Goal: Transaction & Acquisition: Purchase product/service

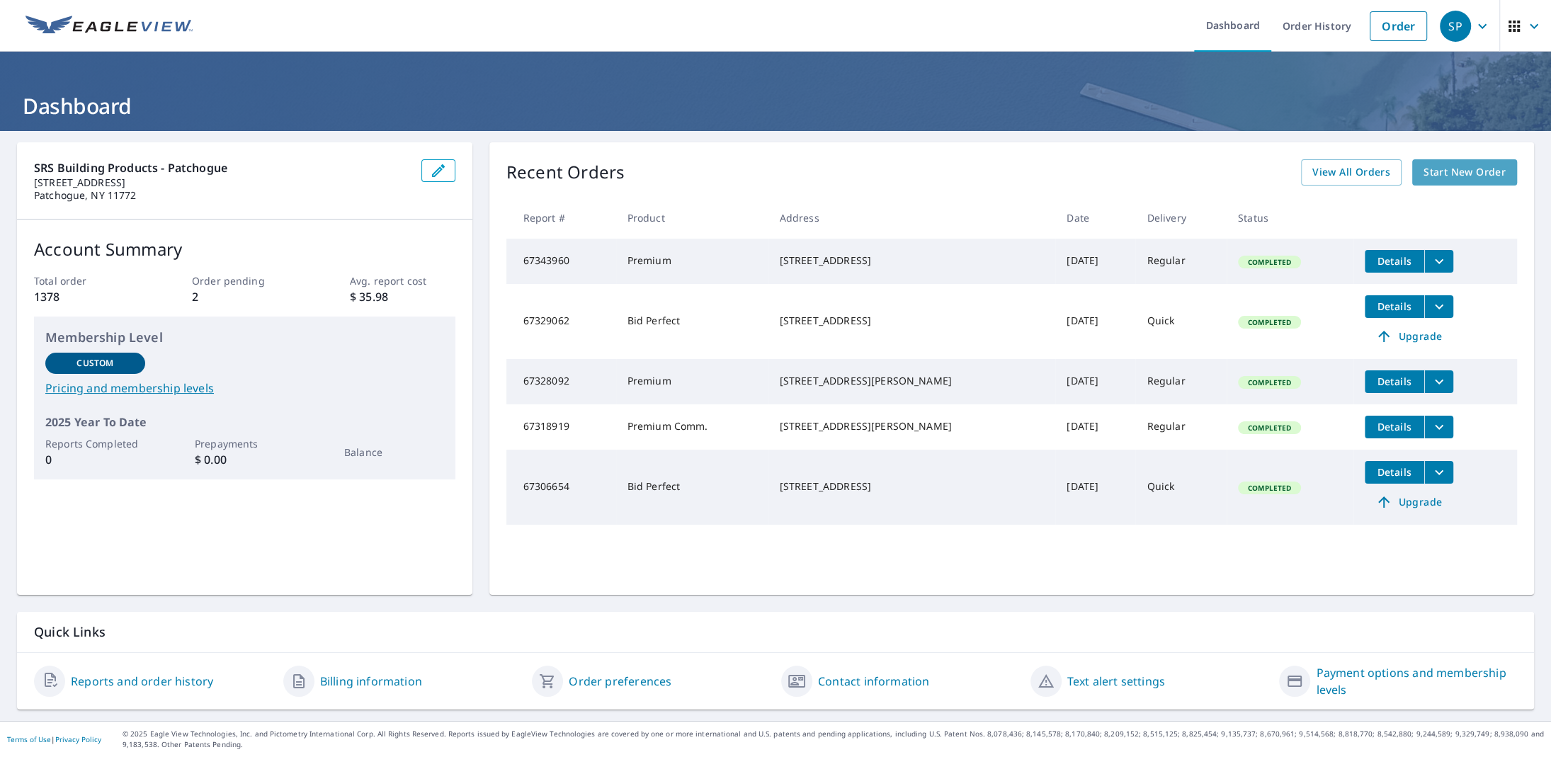
click at [1429, 174] on span "Start New Order" at bounding box center [1465, 173] width 82 height 18
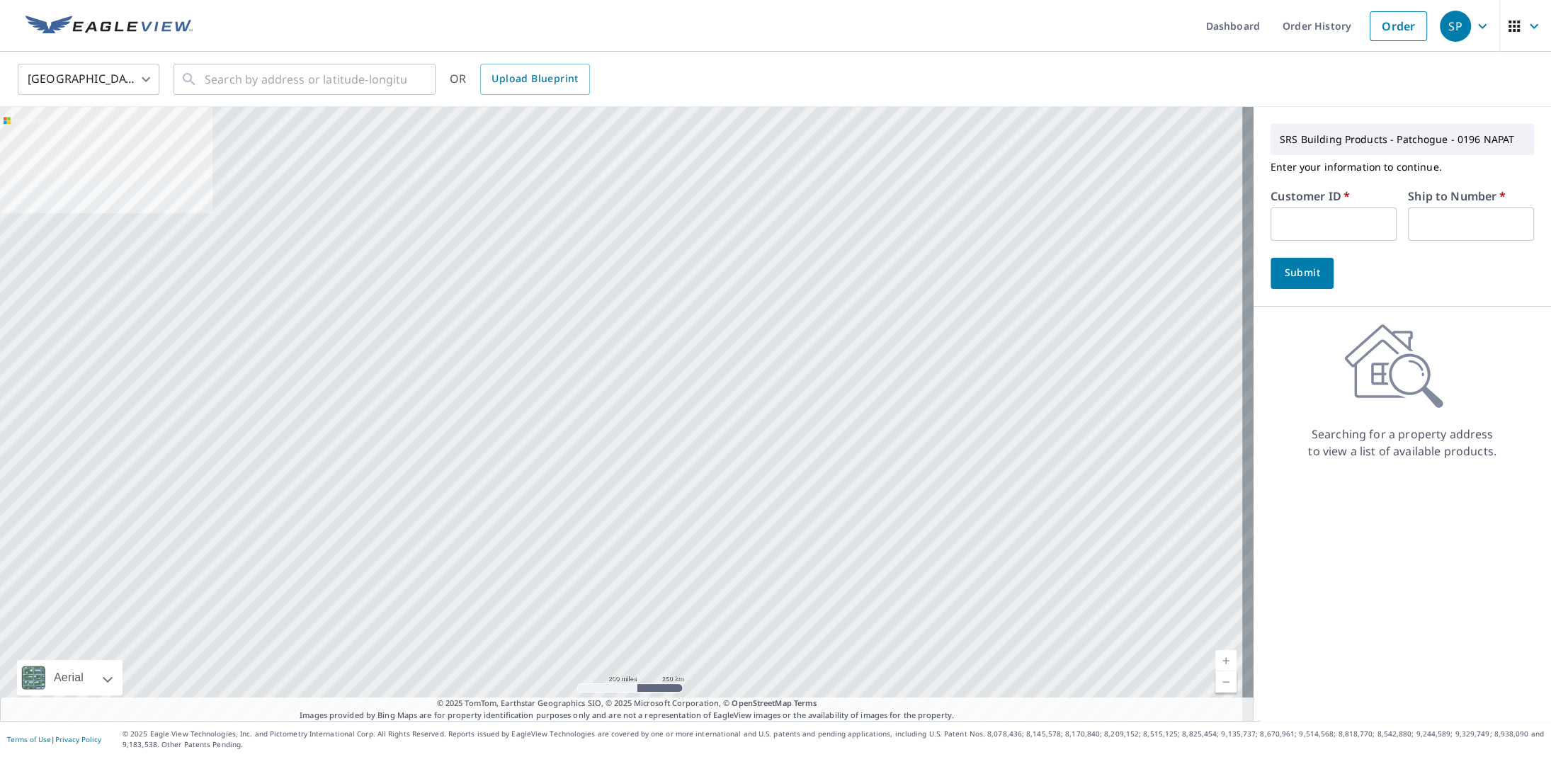
click at [1337, 222] on input "text" at bounding box center [1334, 224] width 126 height 33
type input "kal196"
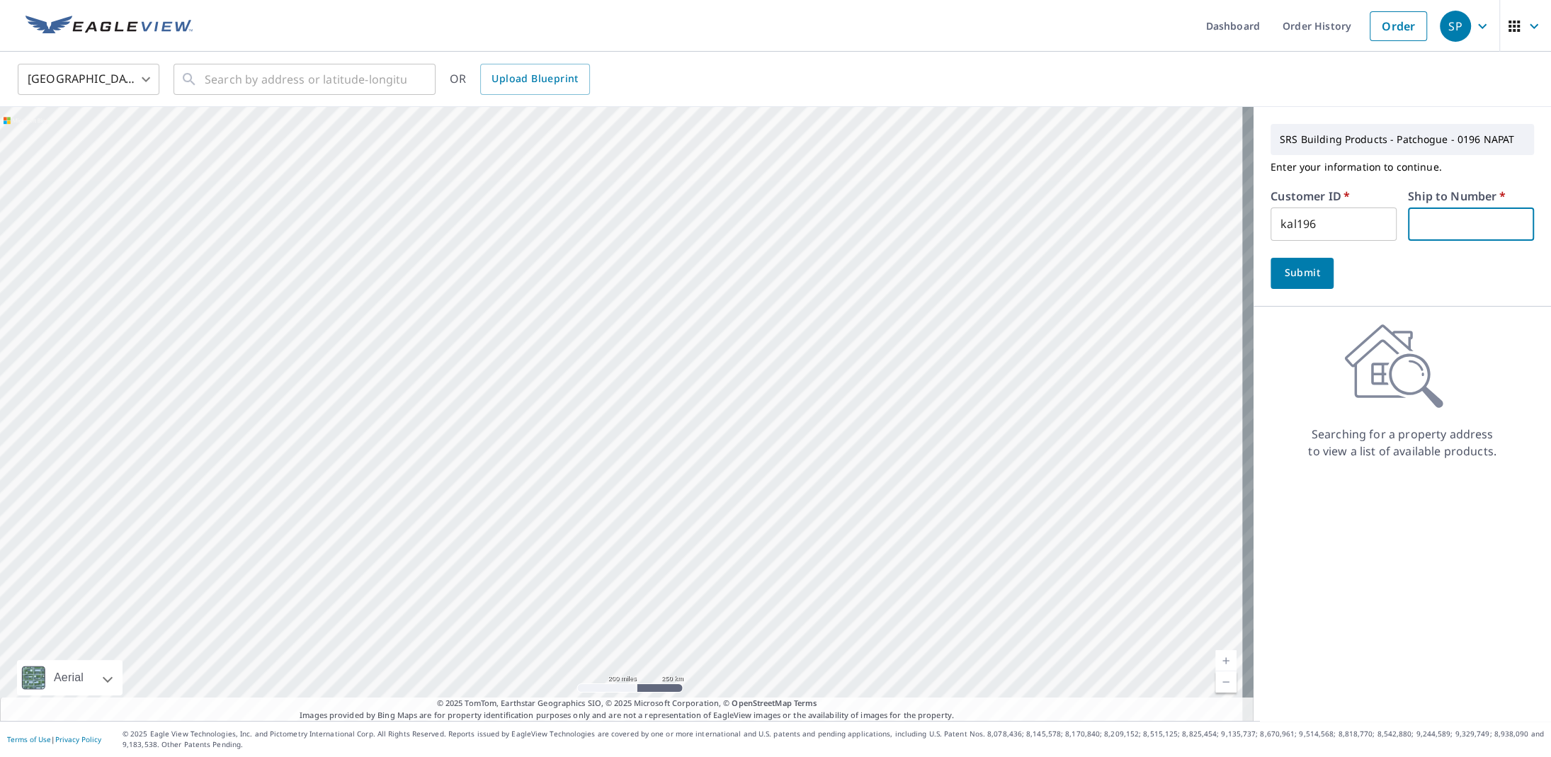
click at [1432, 221] on input "text" at bounding box center [1471, 224] width 126 height 33
type input "1"
click at [199, 74] on div "​" at bounding box center [305, 79] width 262 height 31
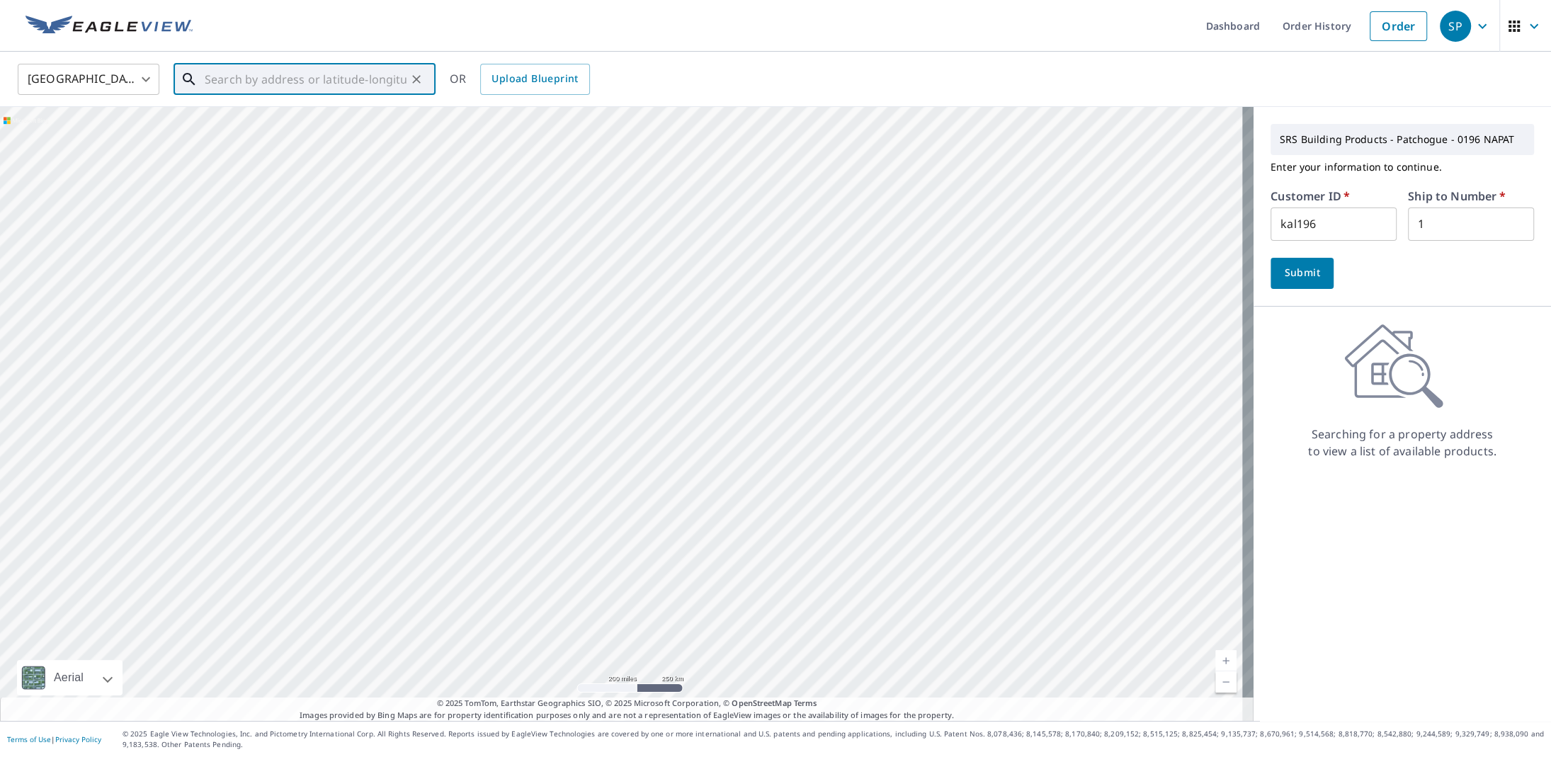
paste input "[STREET_ADDRESS]"
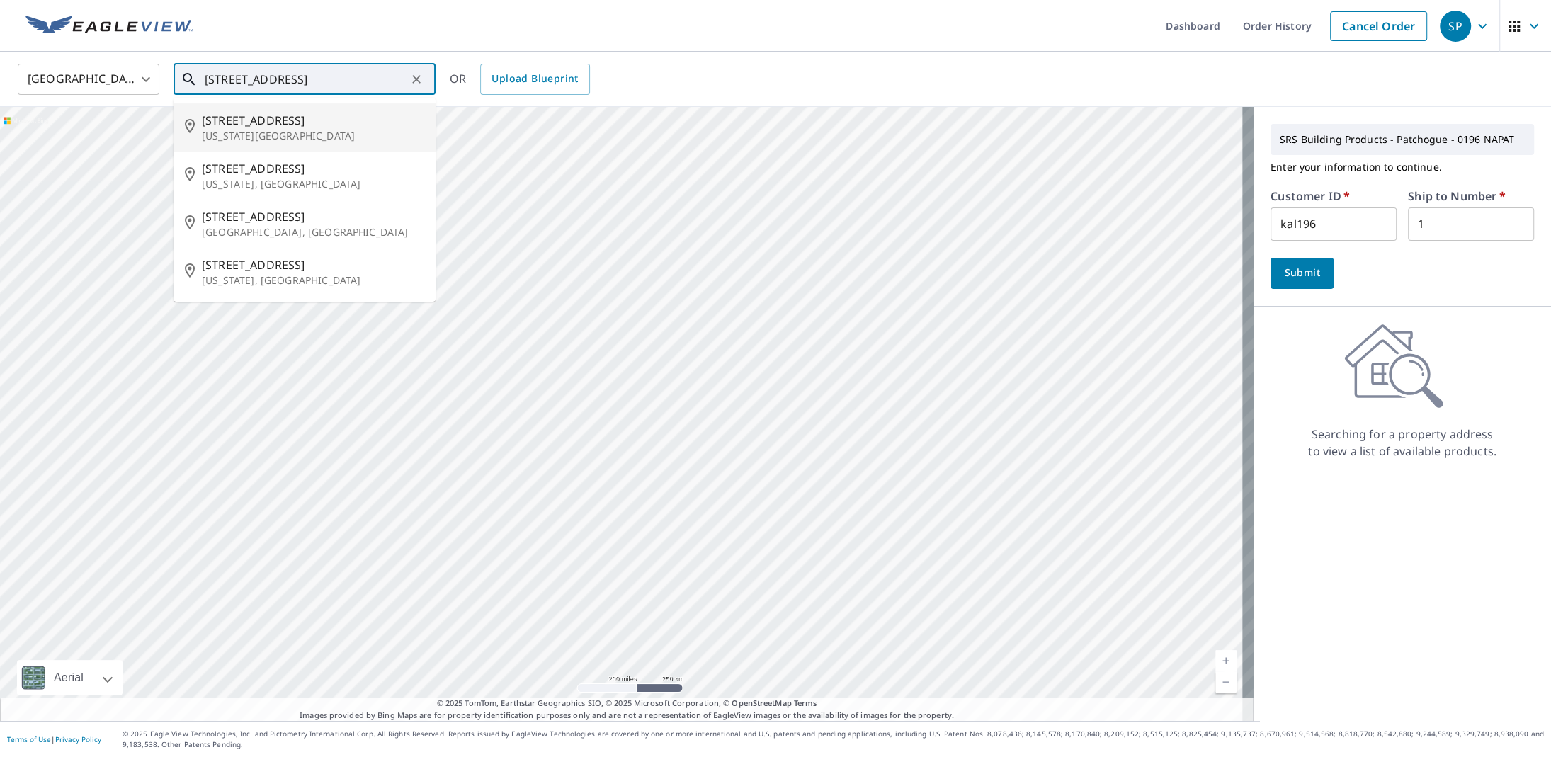
click at [283, 132] on p "[US_STATE][GEOGRAPHIC_DATA]" at bounding box center [313, 136] width 222 height 14
type input "[STREET_ADDRESS][US_STATE]"
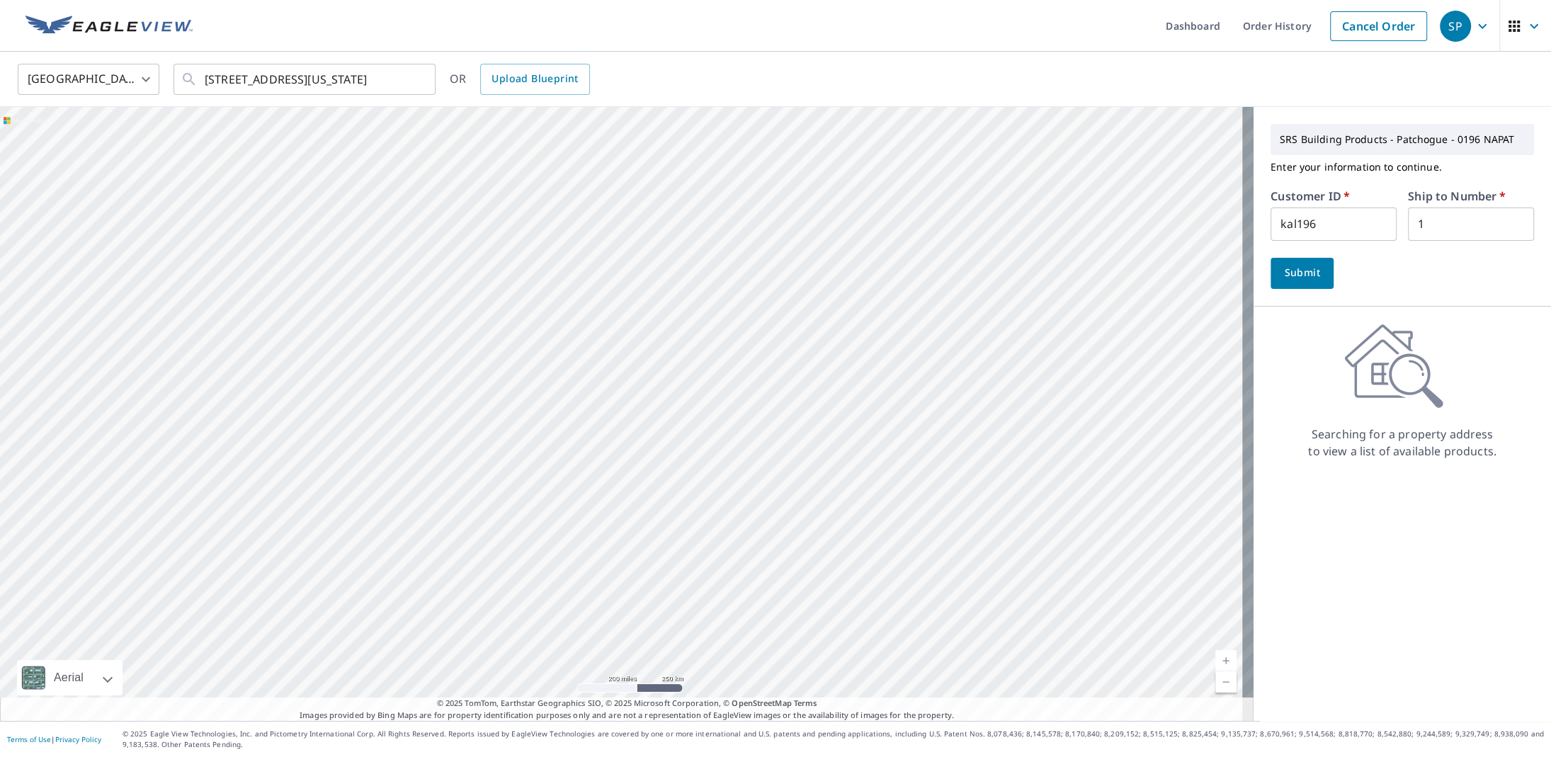
scroll to position [0, 0]
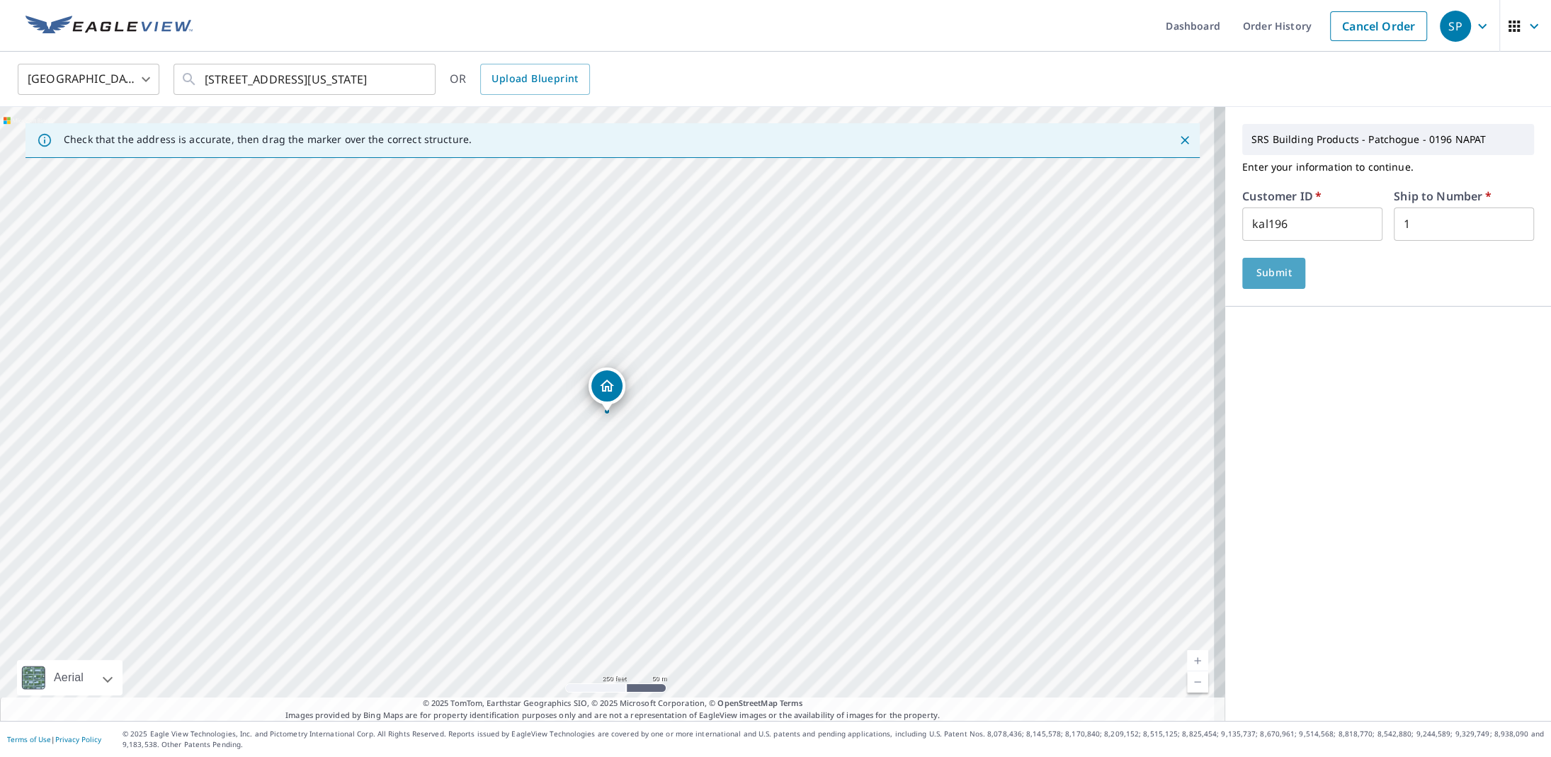
click at [1276, 273] on span "Submit" at bounding box center [1274, 273] width 40 height 18
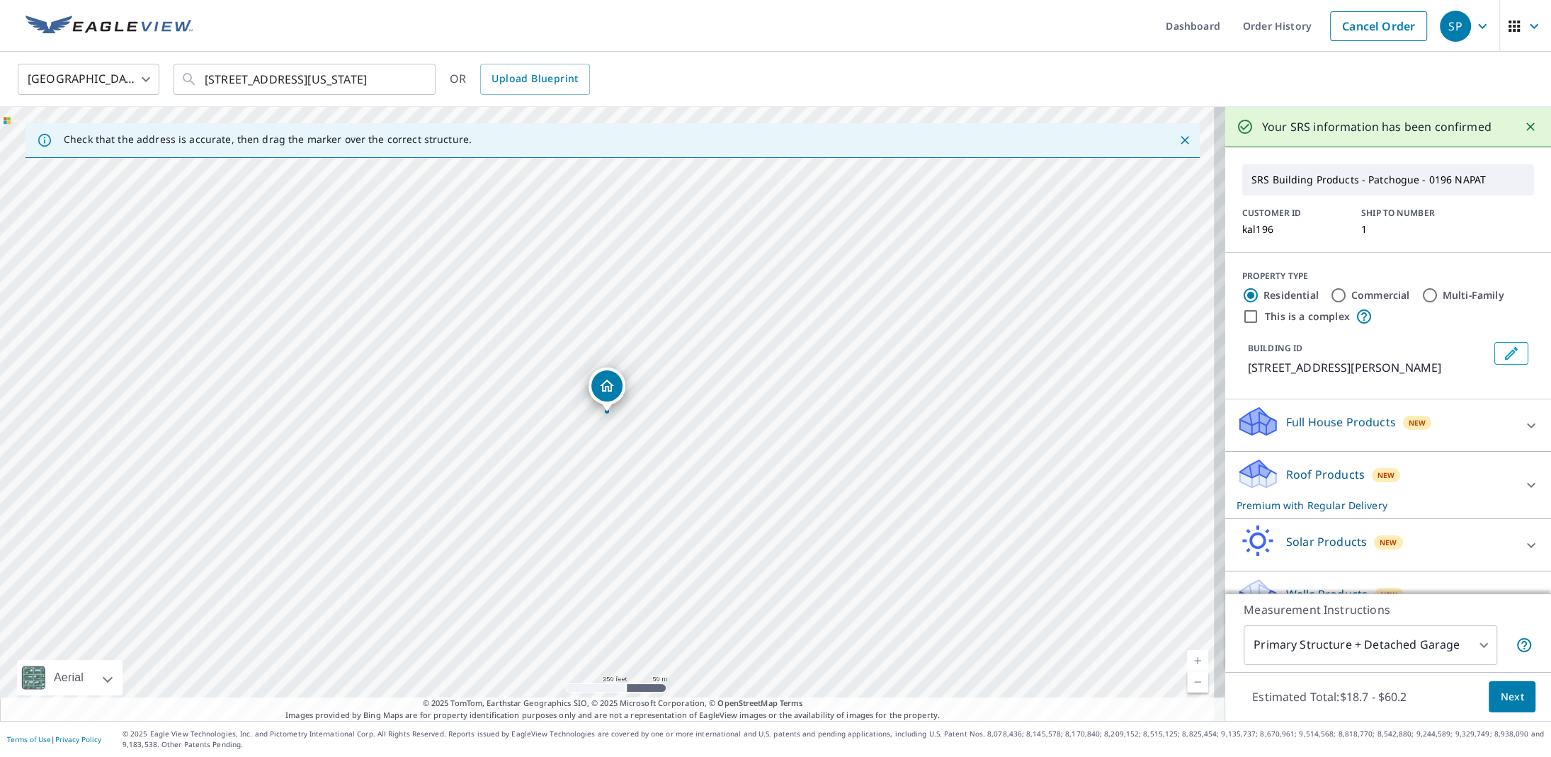
scroll to position [29, 0]
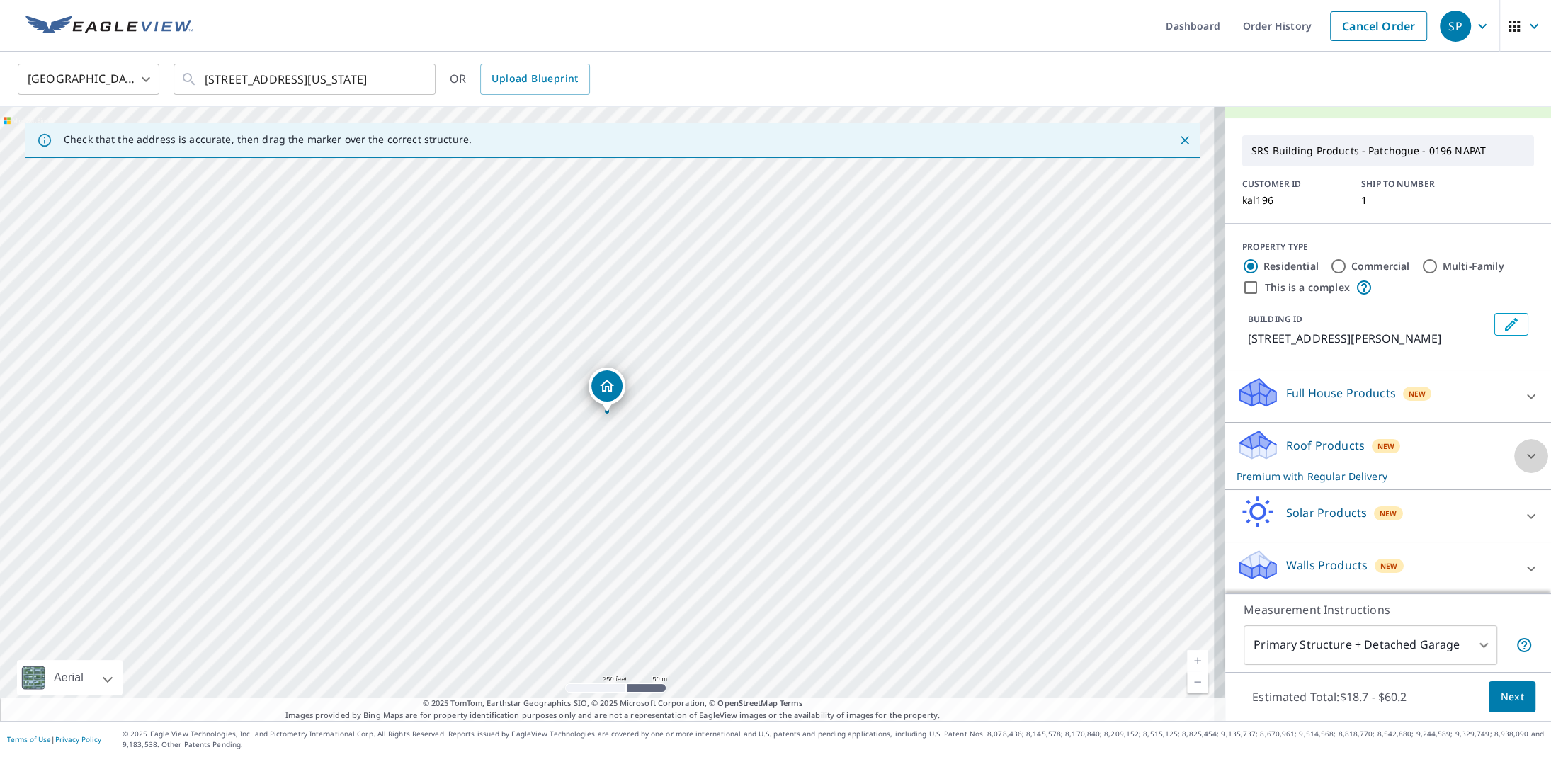
click at [1527, 455] on icon at bounding box center [1531, 456] width 9 height 5
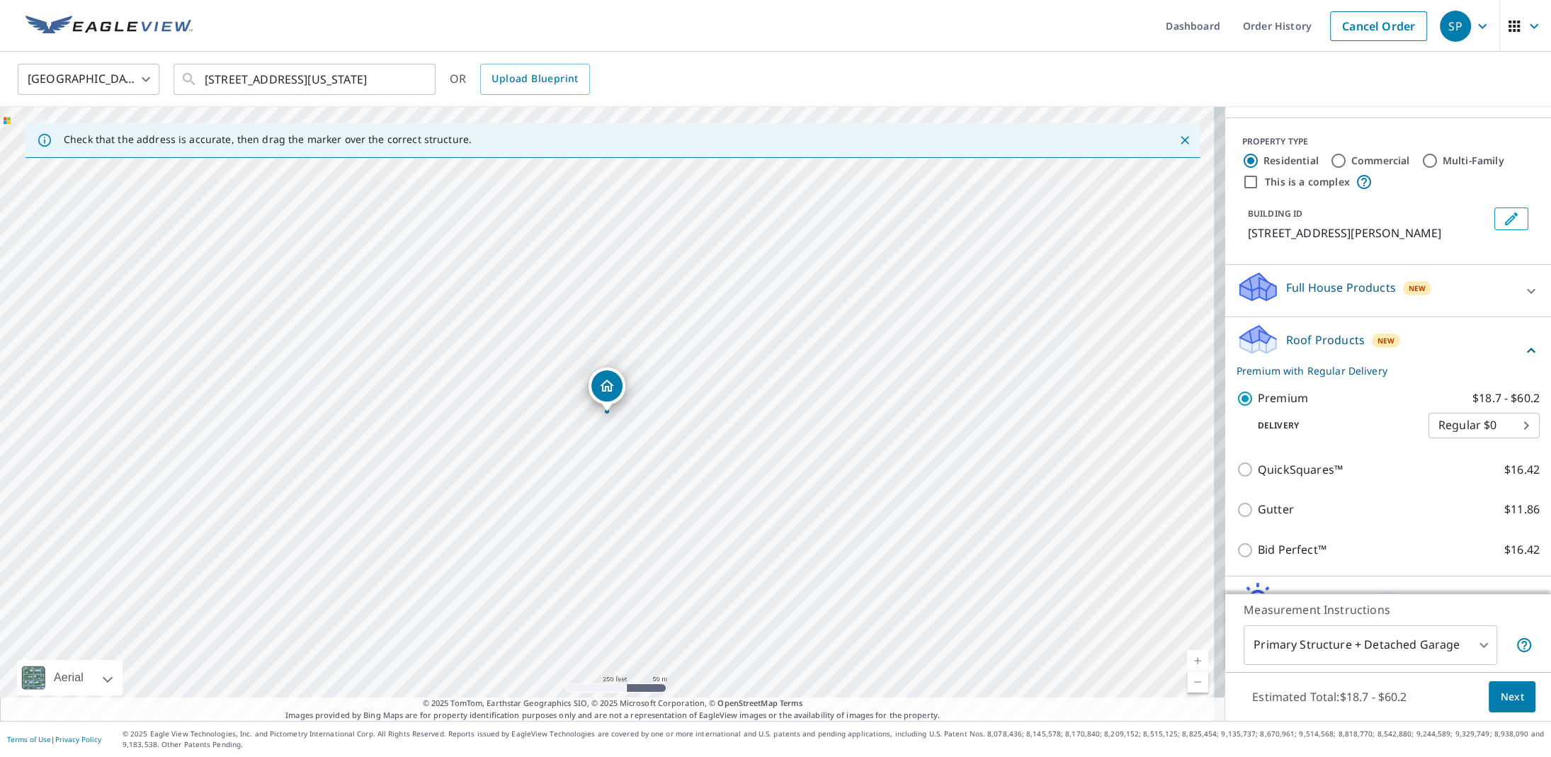
scroll to position [171, 0]
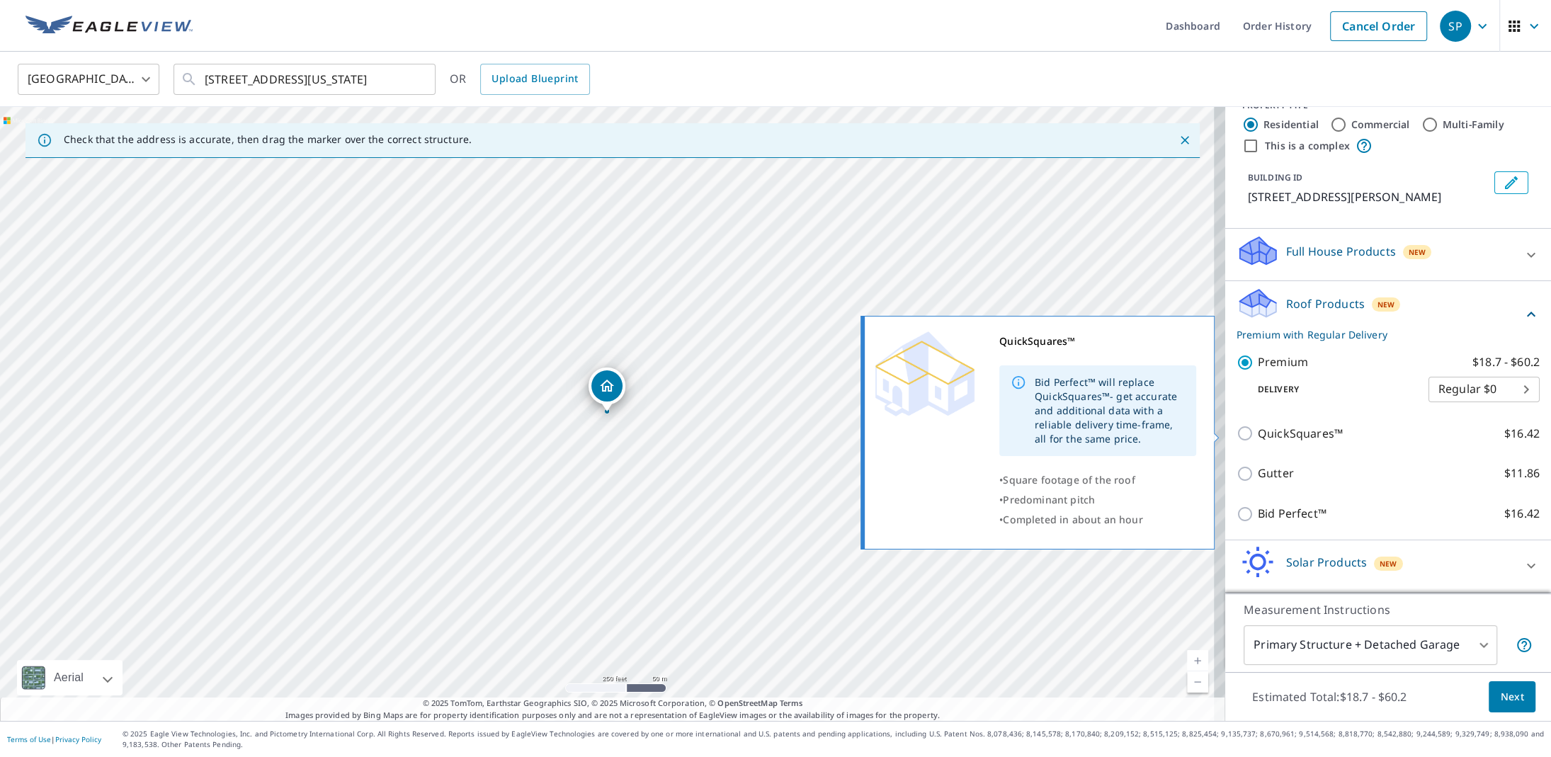
click at [1237, 432] on input "QuickSquares™ $16.42" at bounding box center [1247, 433] width 21 height 17
checkbox input "true"
checkbox input "false"
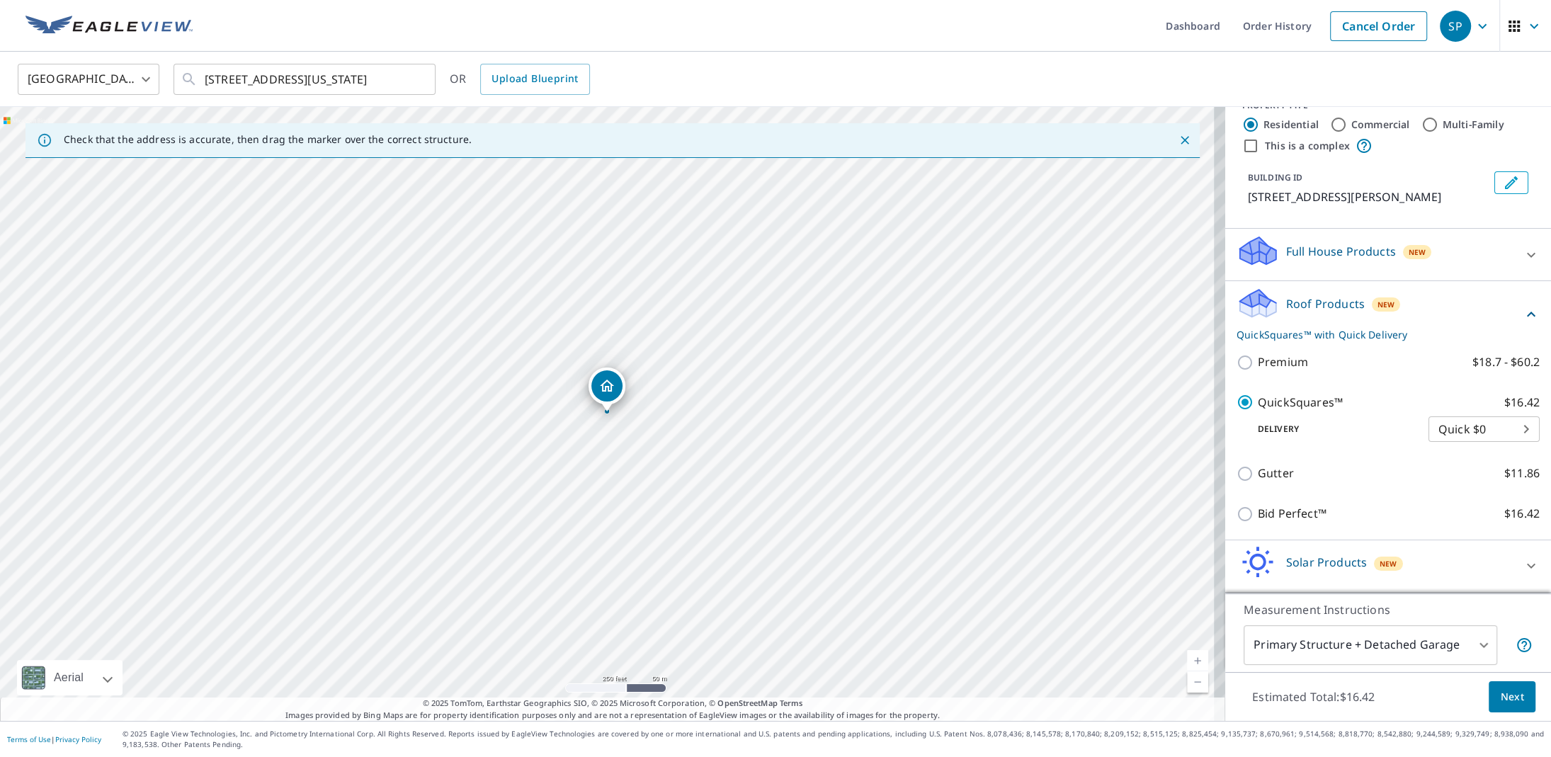
click at [1500, 698] on span "Next" at bounding box center [1512, 698] width 24 height 18
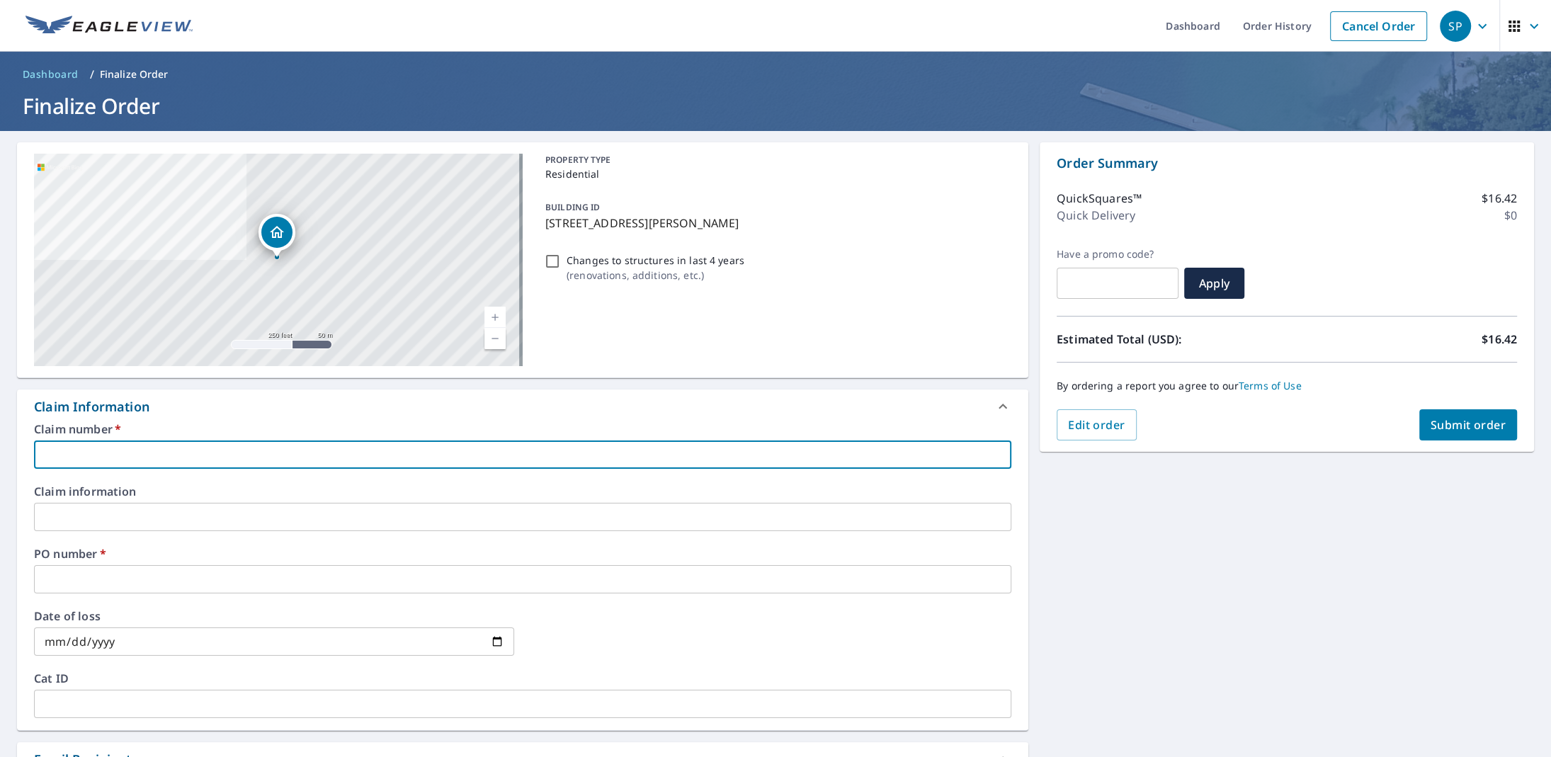
paste input "[STREET_ADDRESS]"
type input "[STREET_ADDRESS]"
checkbox input "true"
type input "[STREET_ADDRESS]"
click at [94, 582] on input "text" at bounding box center [523, 579] width 978 height 28
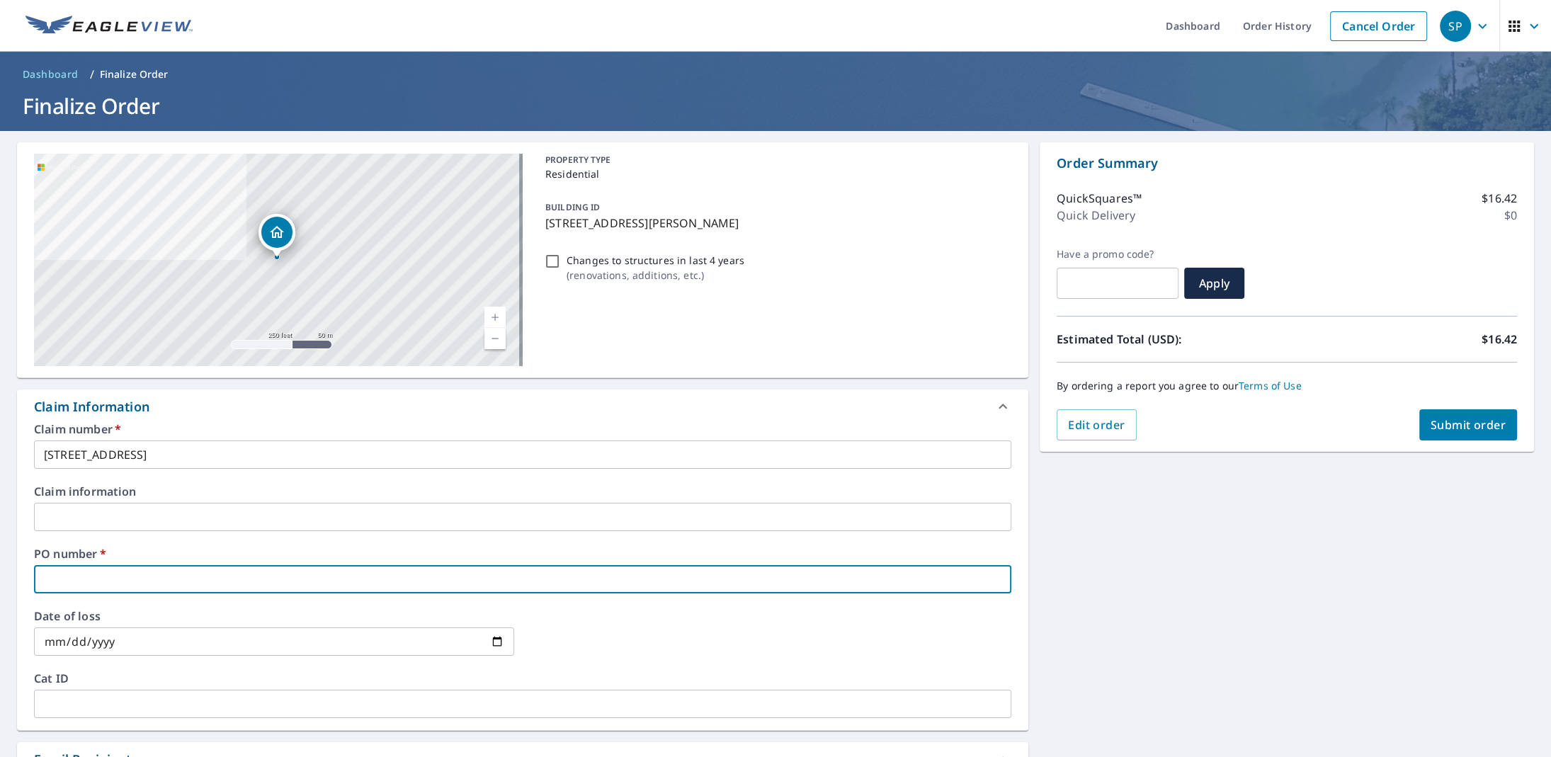
paste input "[STREET_ADDRESS]"
type input "[STREET_ADDRESS]"
checkbox input "true"
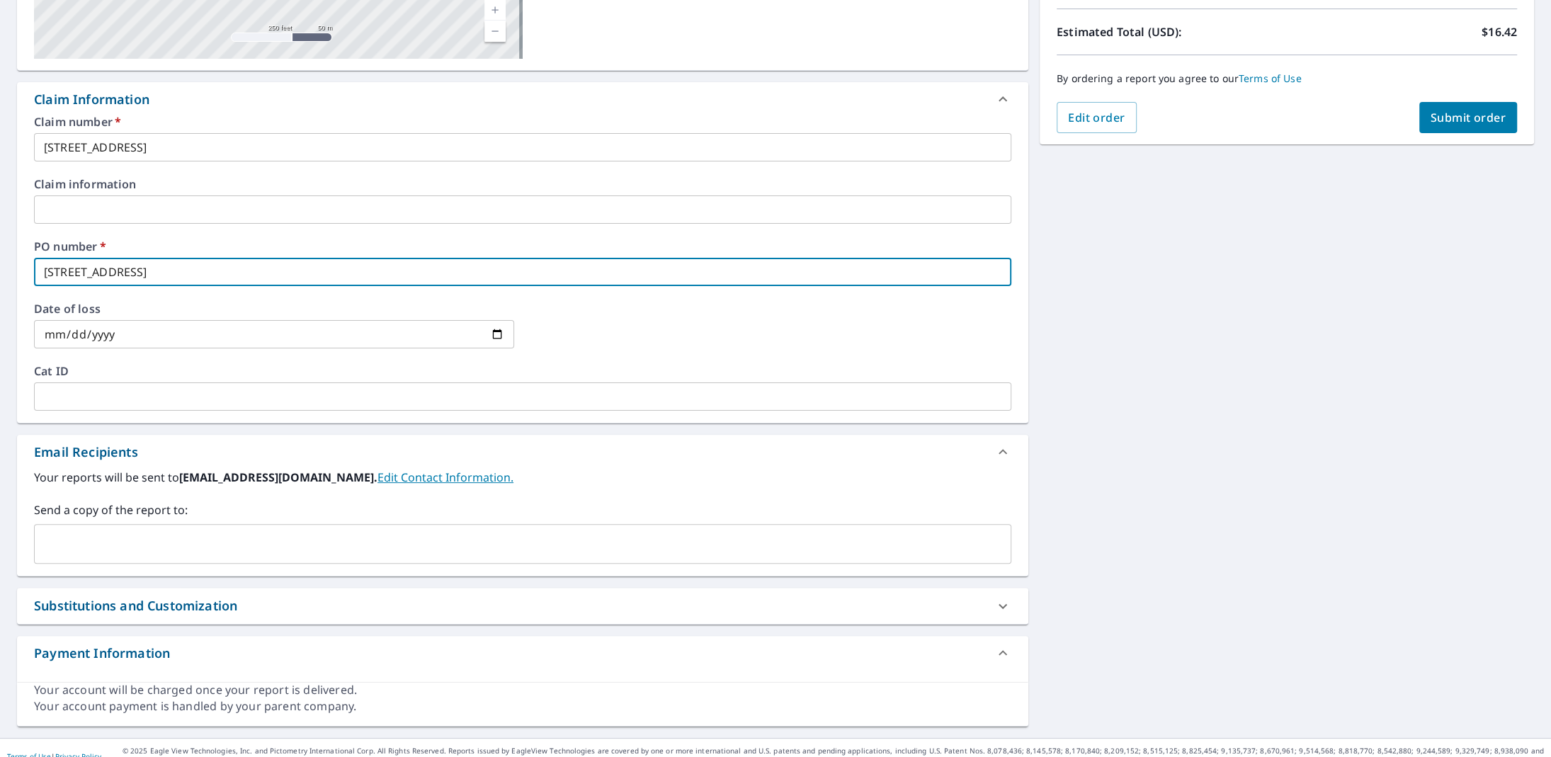
scroll to position [323, 0]
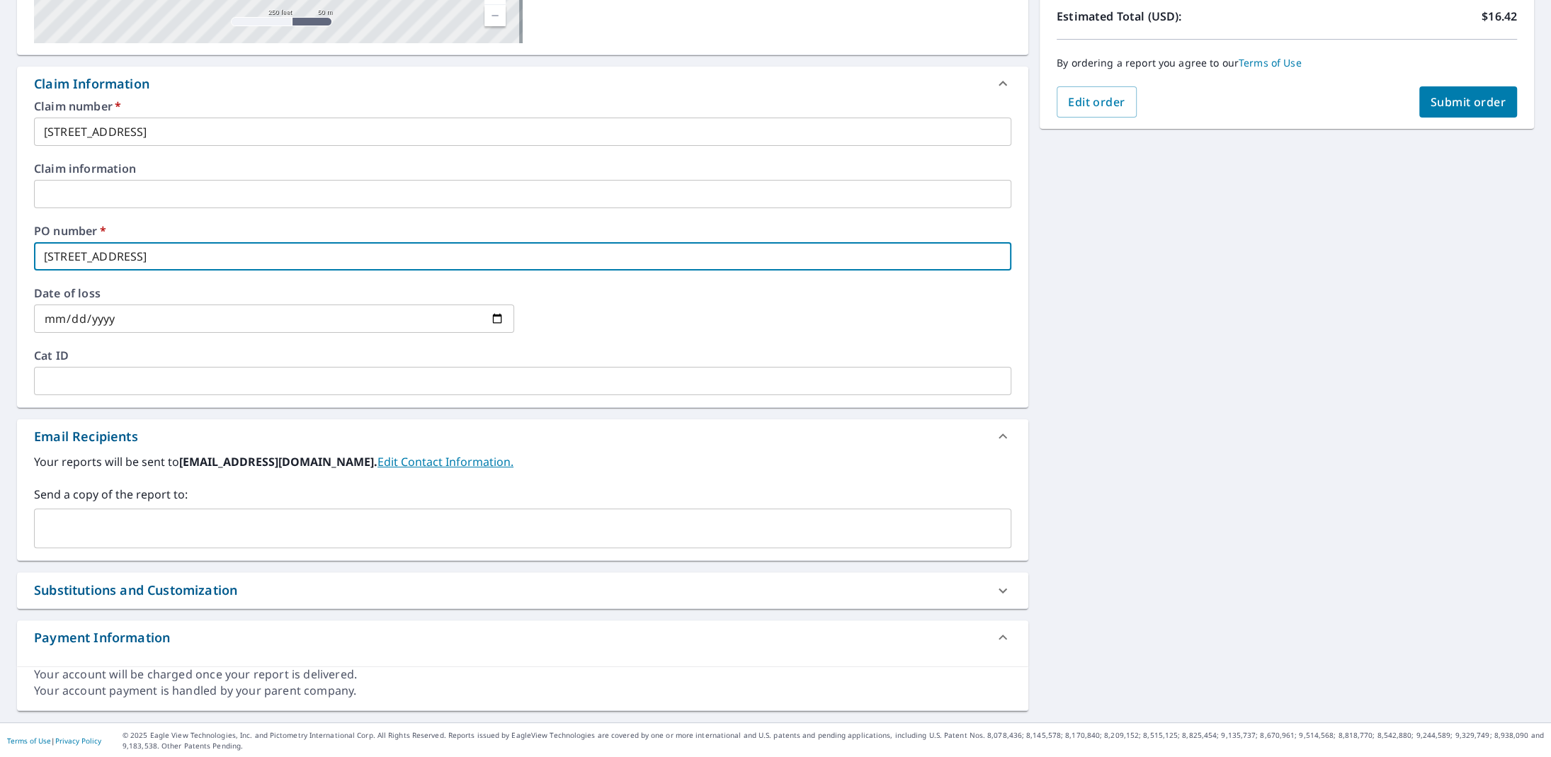
type input "[STREET_ADDRESS]"
click at [113, 519] on input "text" at bounding box center [512, 528] width 944 height 27
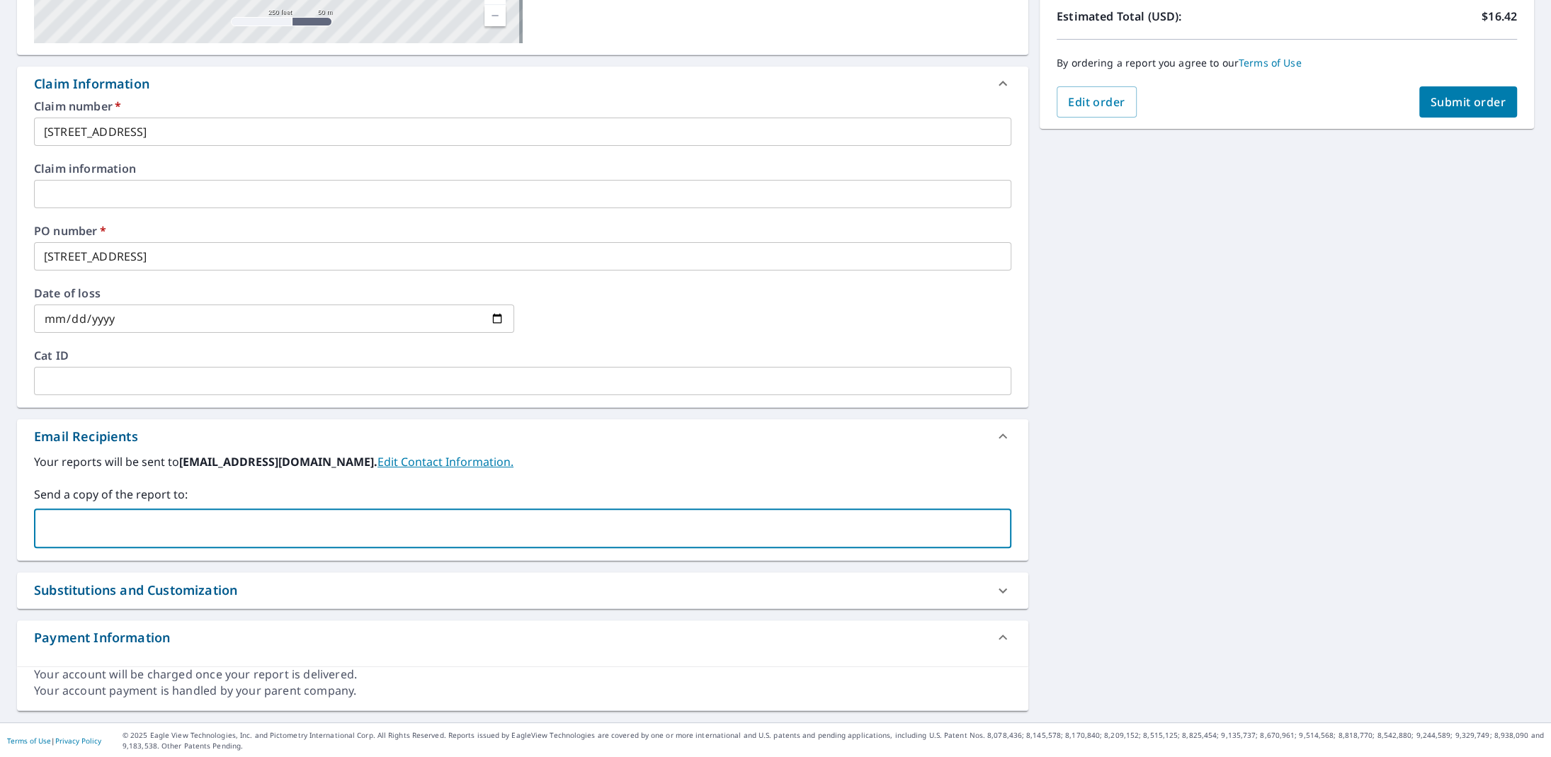
type input "[EMAIL_ADDRESS][DOMAIN_NAME]"
checkbox input "true"
click at [258, 528] on input "text" at bounding box center [604, 528] width 759 height 27
paste input "[PERSON_NAME][EMAIL_ADDRESS][PERSON_NAME][DOMAIN_NAME]"
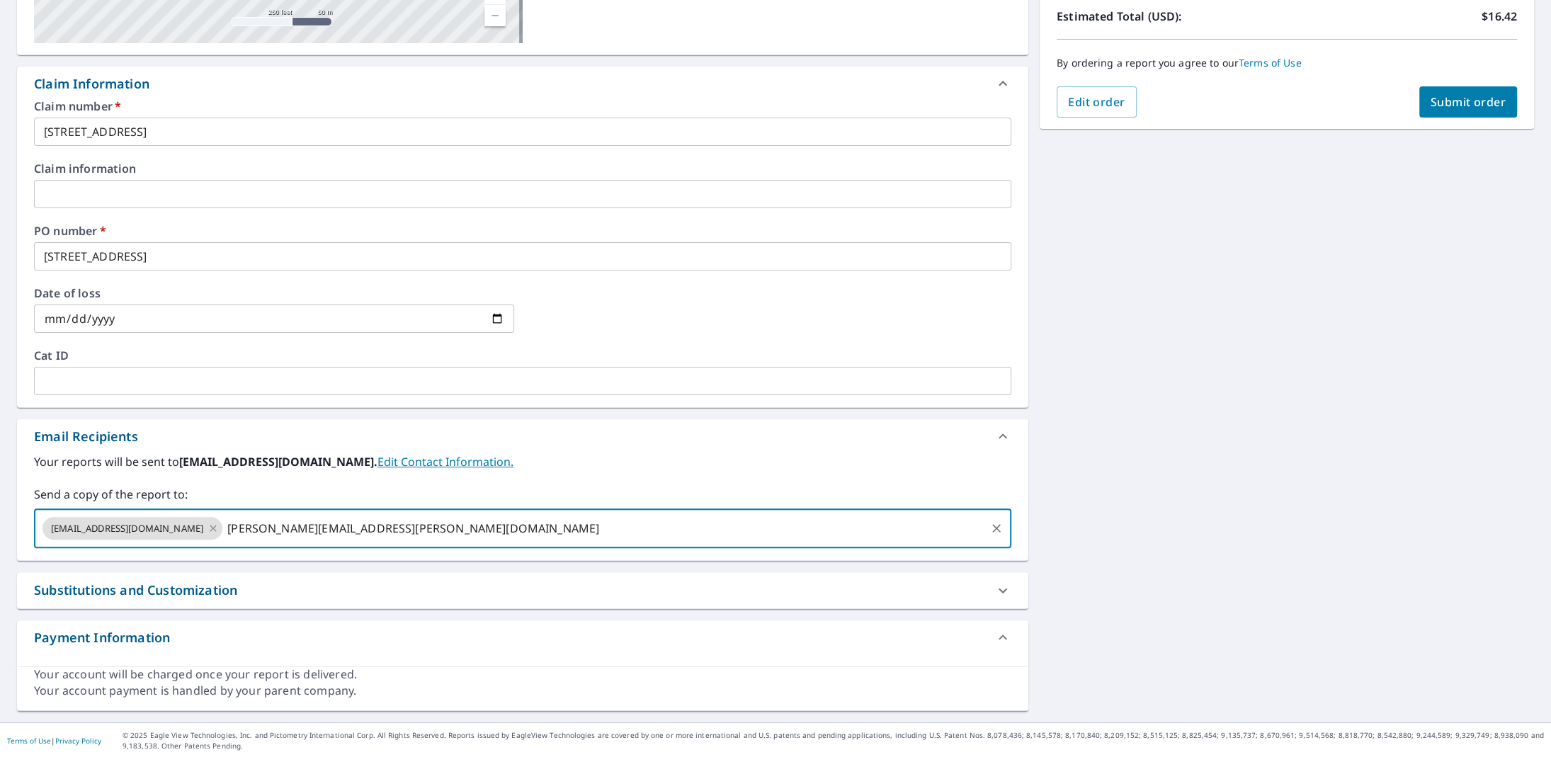
type input "[PERSON_NAME][EMAIL_ADDRESS][PERSON_NAME][DOMAIN_NAME]"
checkbox input "true"
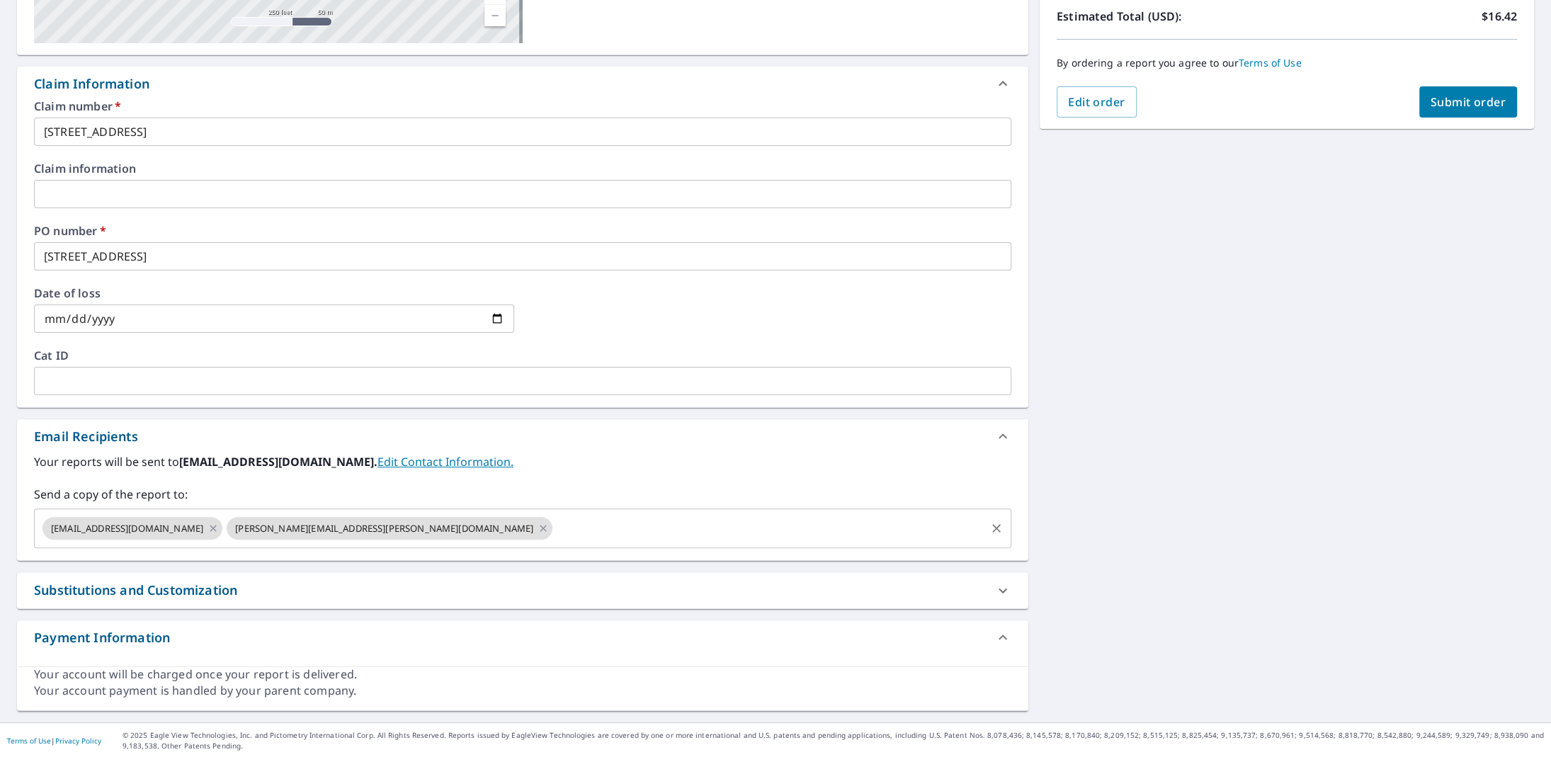
click at [555, 532] on input "text" at bounding box center [769, 528] width 429 height 27
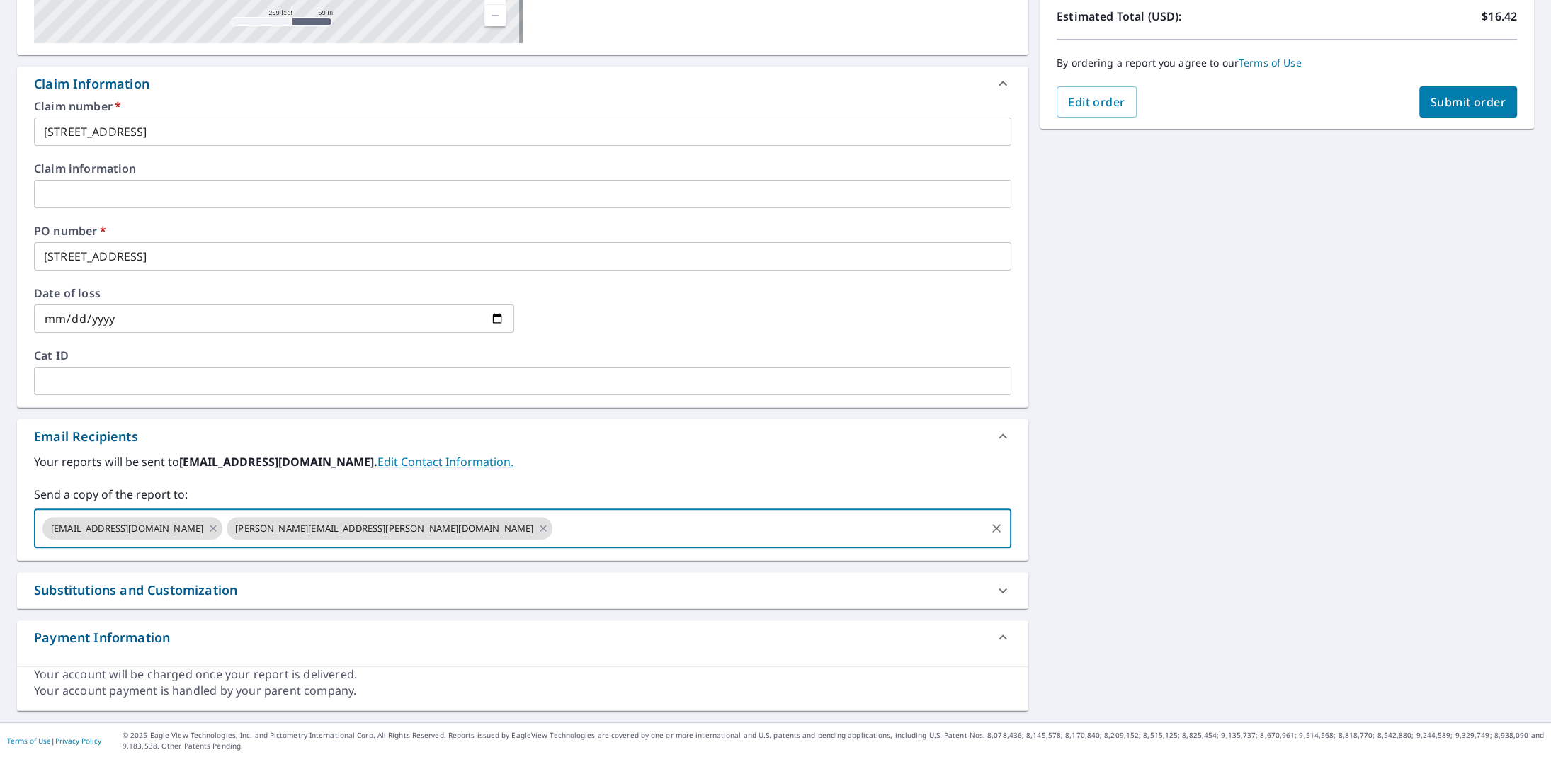
paste input "[EMAIL_ADDRESS][PERSON_NAME][DOMAIN_NAME]"
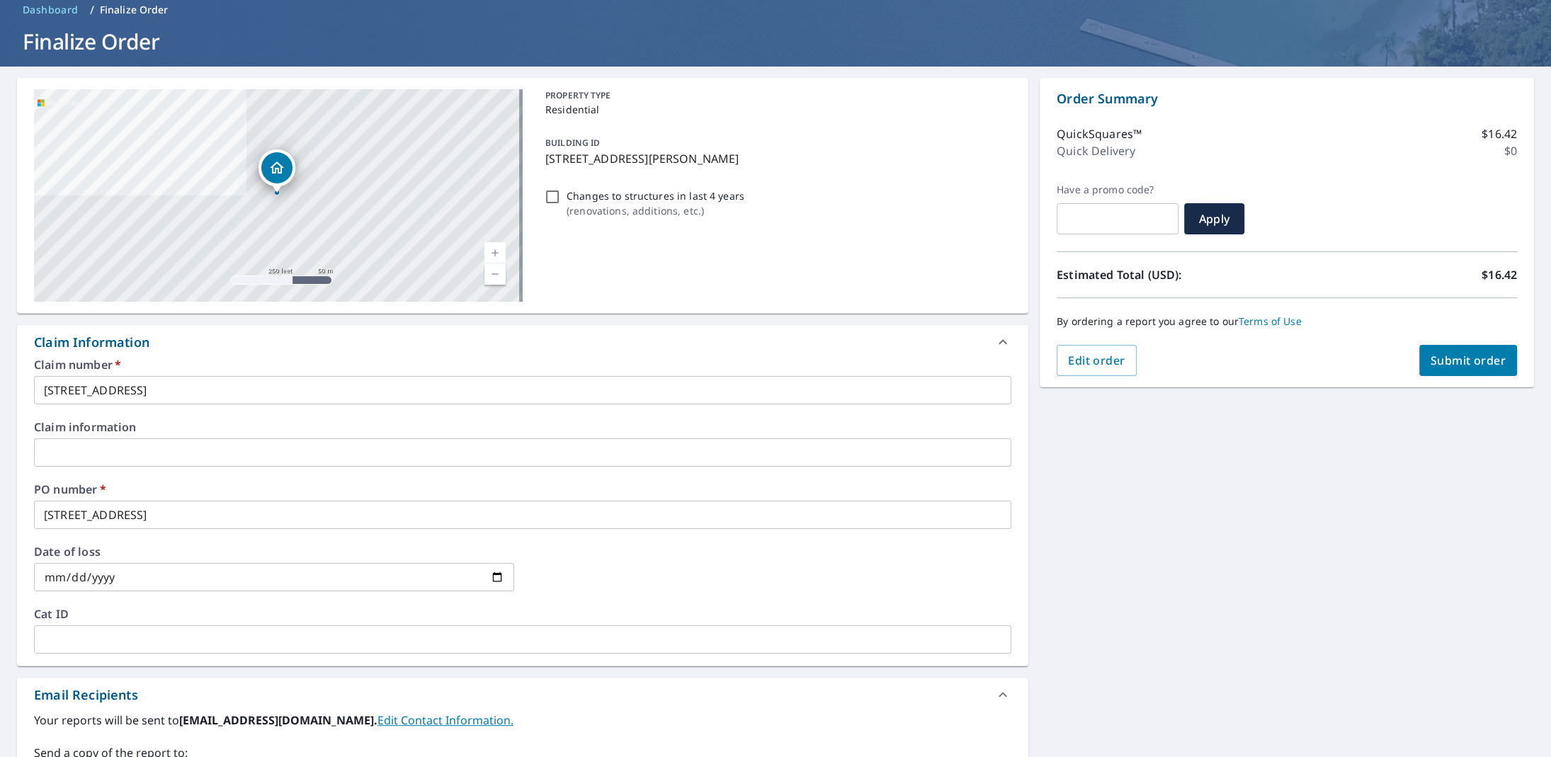
scroll to position [40, 0]
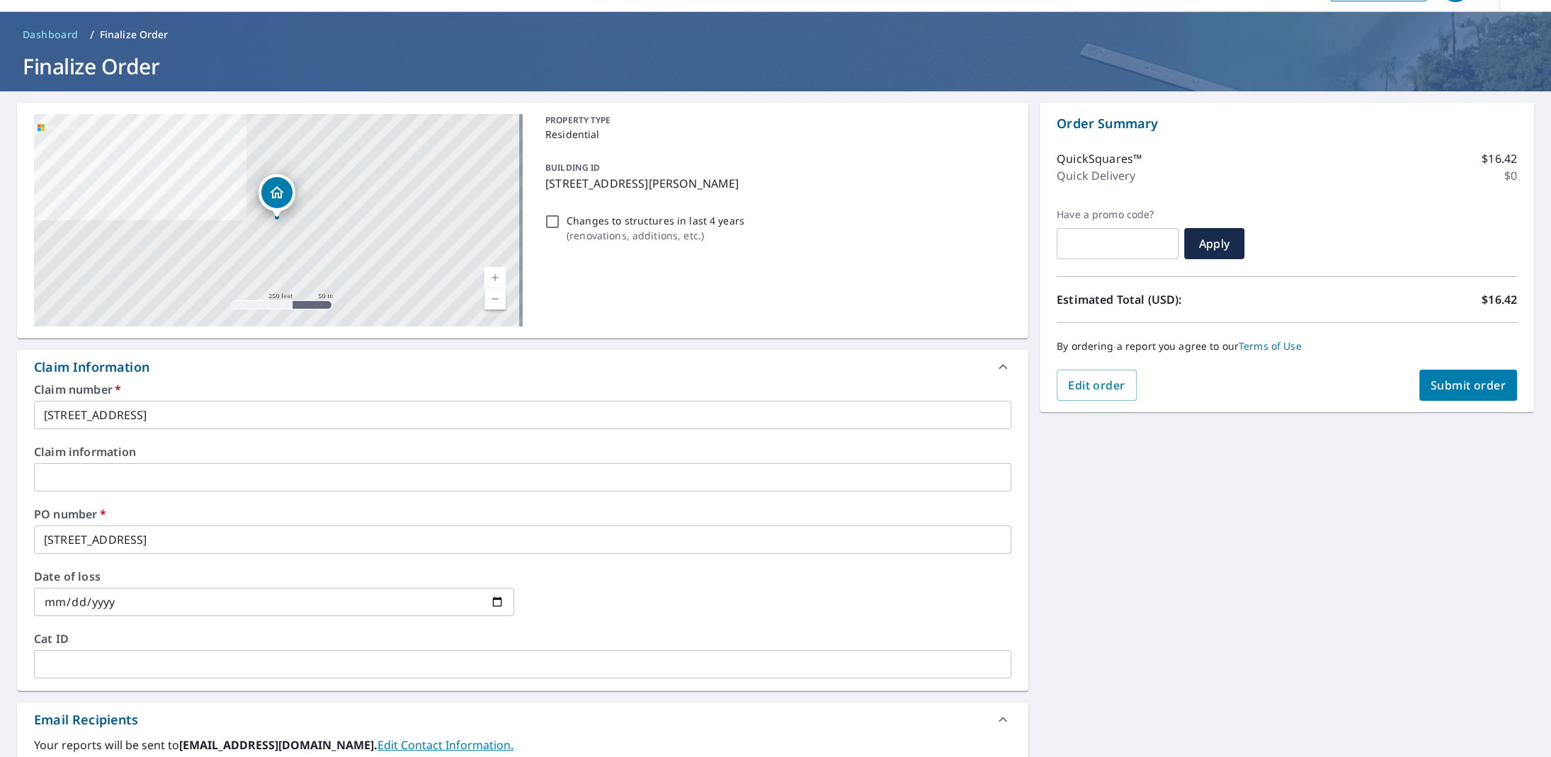
type input "[EMAIL_ADDRESS][PERSON_NAME][DOMAIN_NAME]"
click at [1475, 384] on span "Submit order" at bounding box center [1469, 386] width 76 height 16
checkbox input "true"
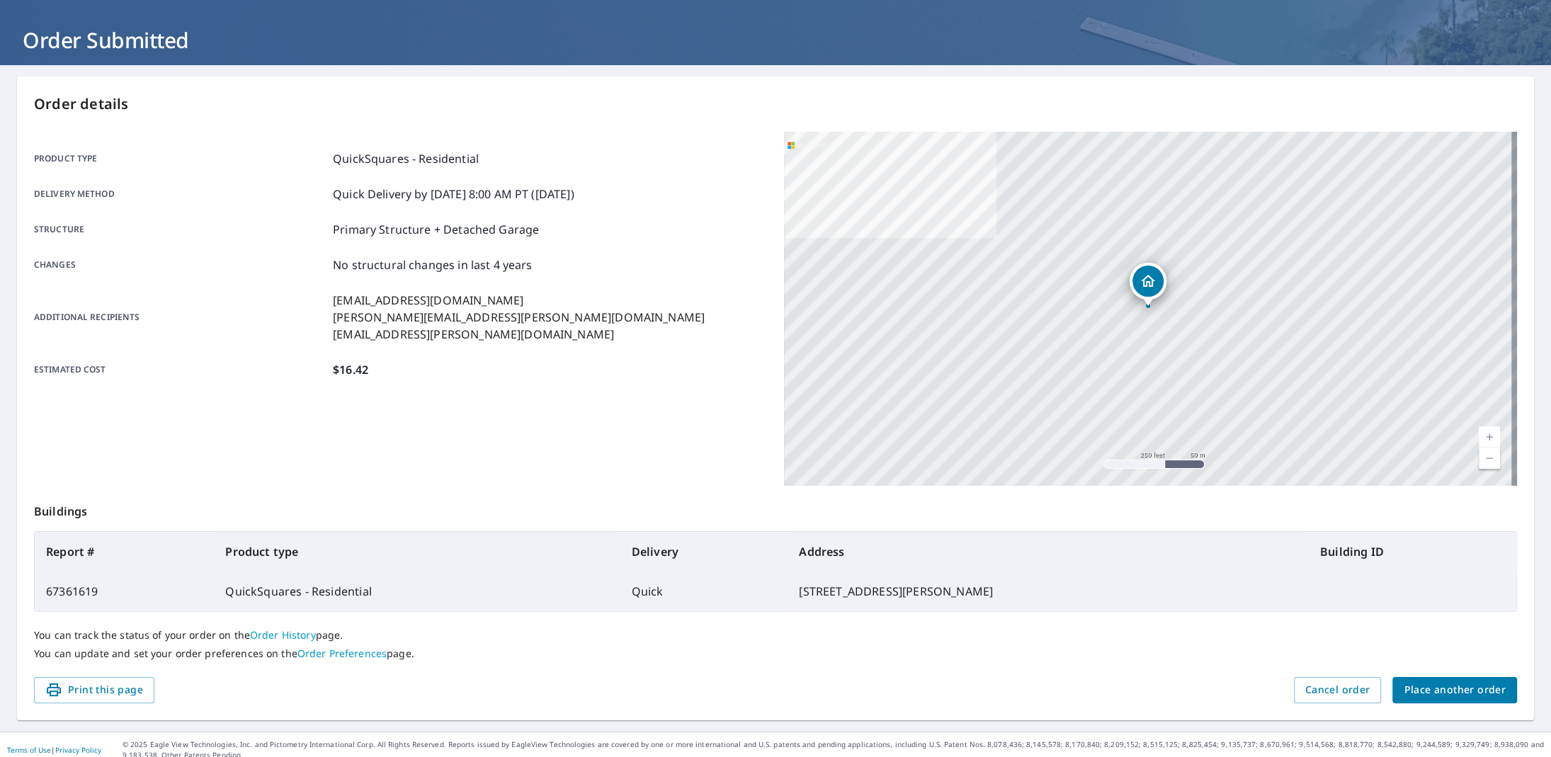
scroll to position [75, 0]
